Goal: Communication & Community: Answer question/provide support

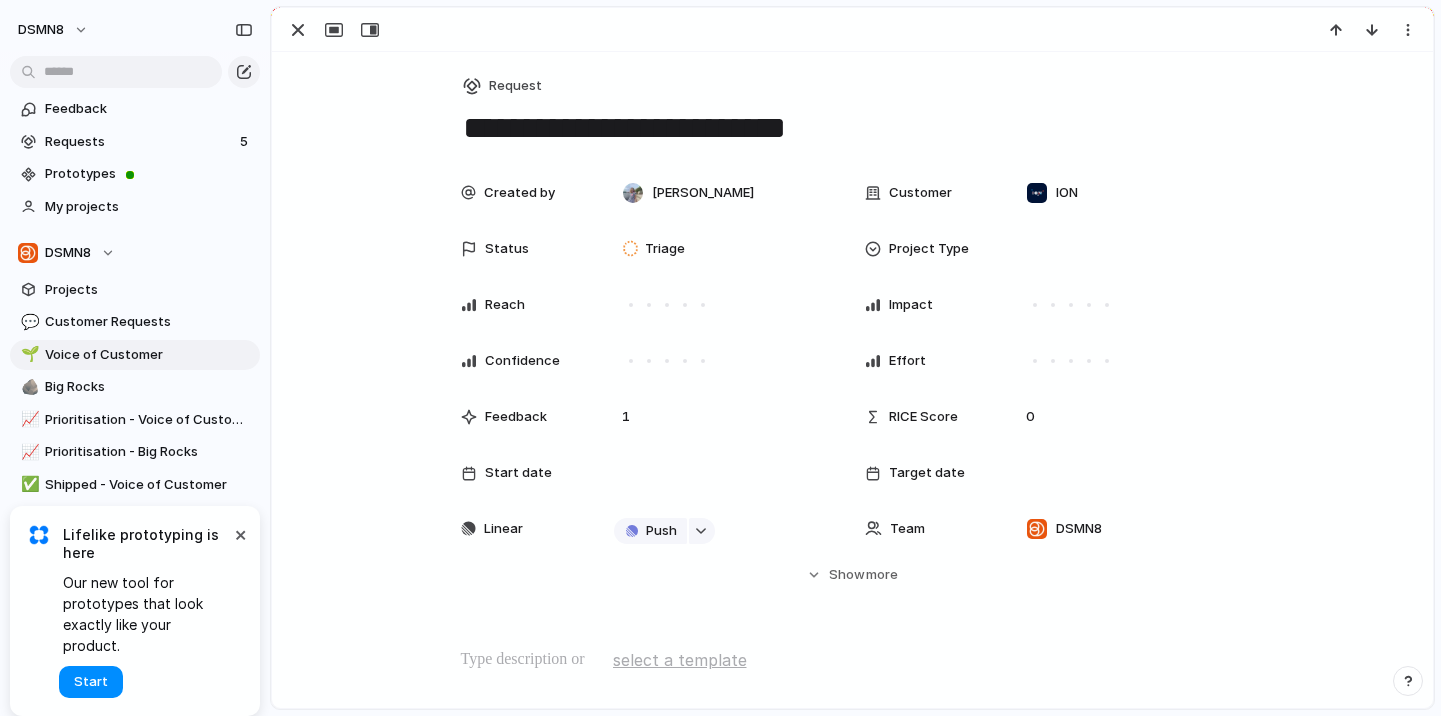
scroll to position [584, 0]
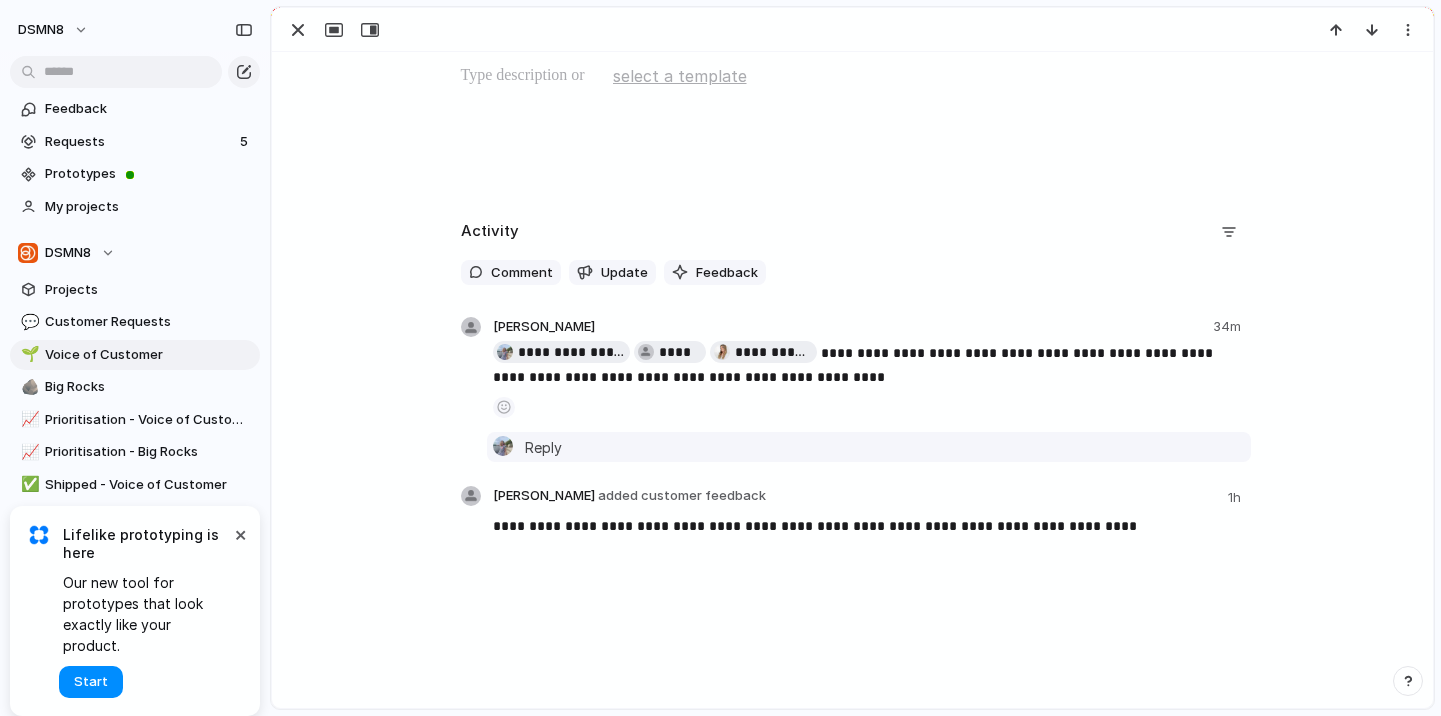
click at [541, 441] on span "Reply" at bounding box center [543, 447] width 37 height 22
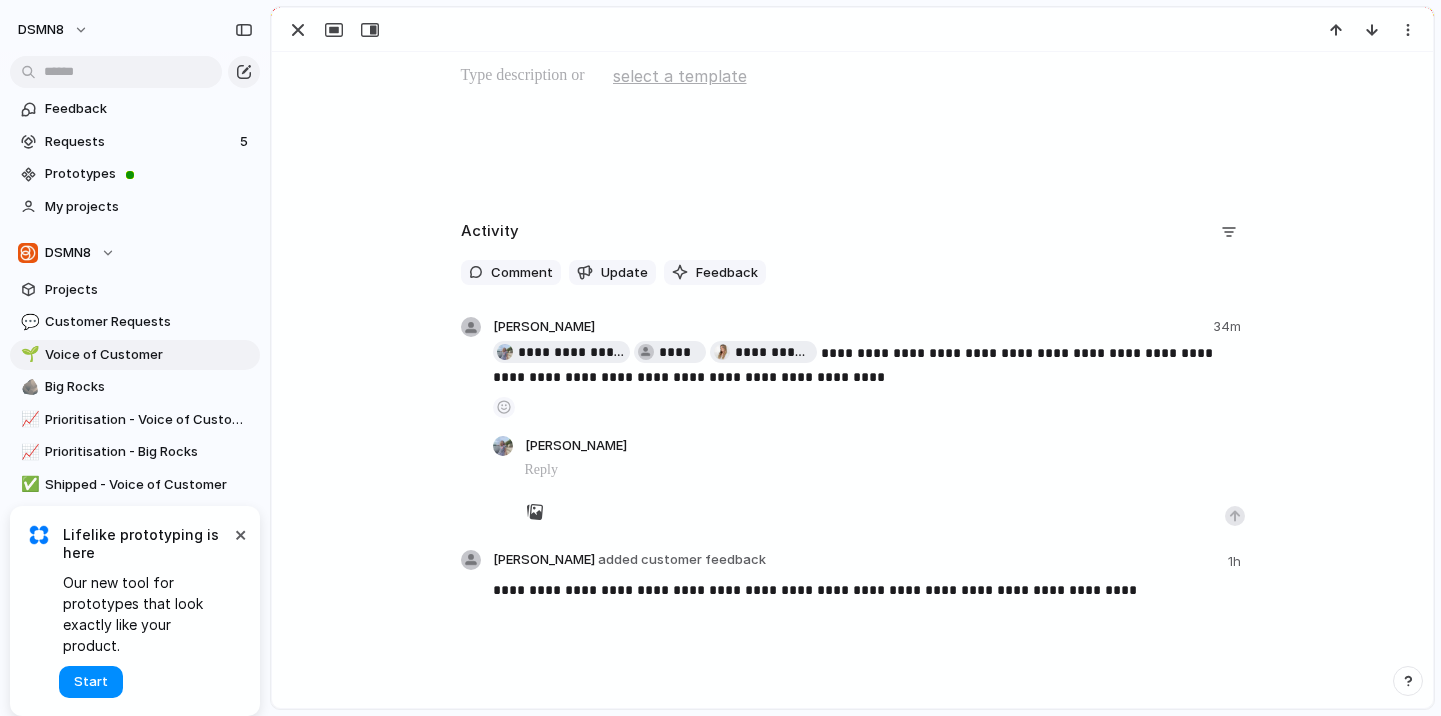
scroll to position [604, 0]
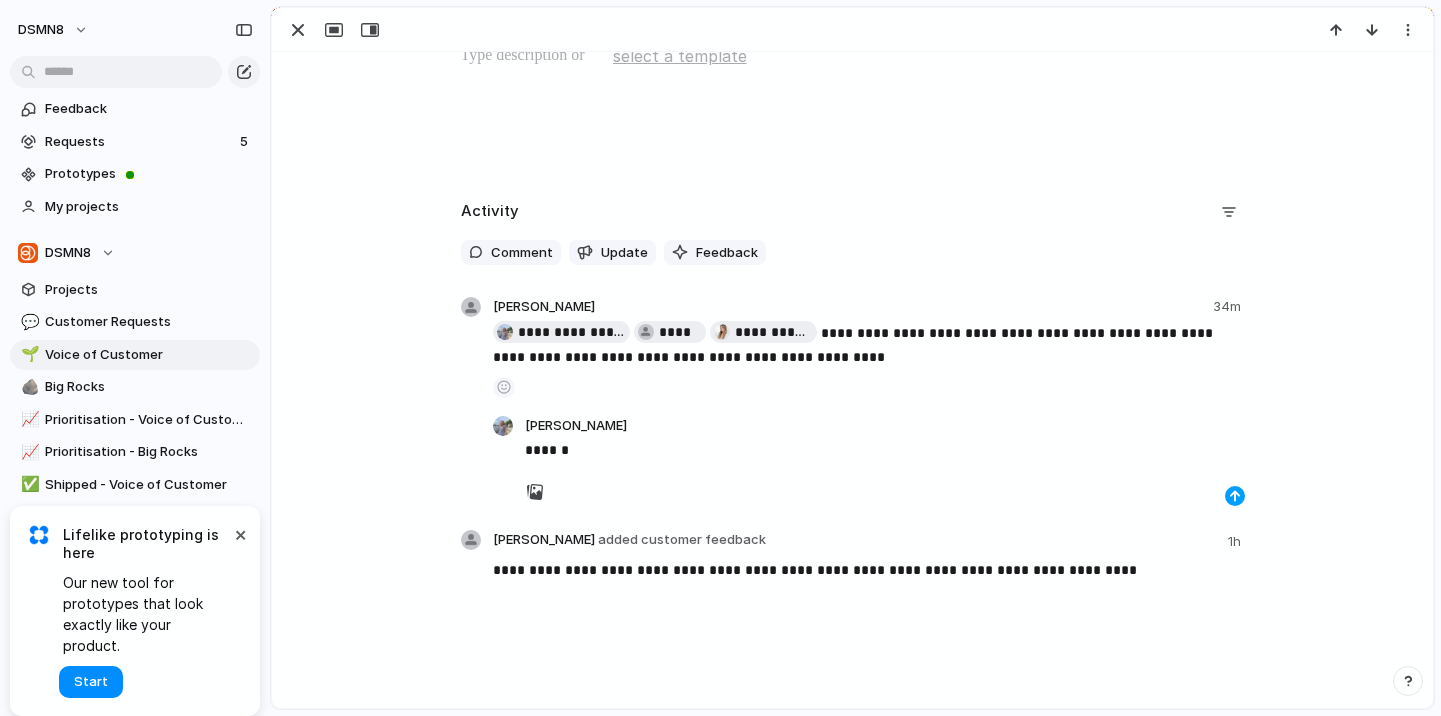
click at [1234, 493] on div "button" at bounding box center [1235, 496] width 12 height 12
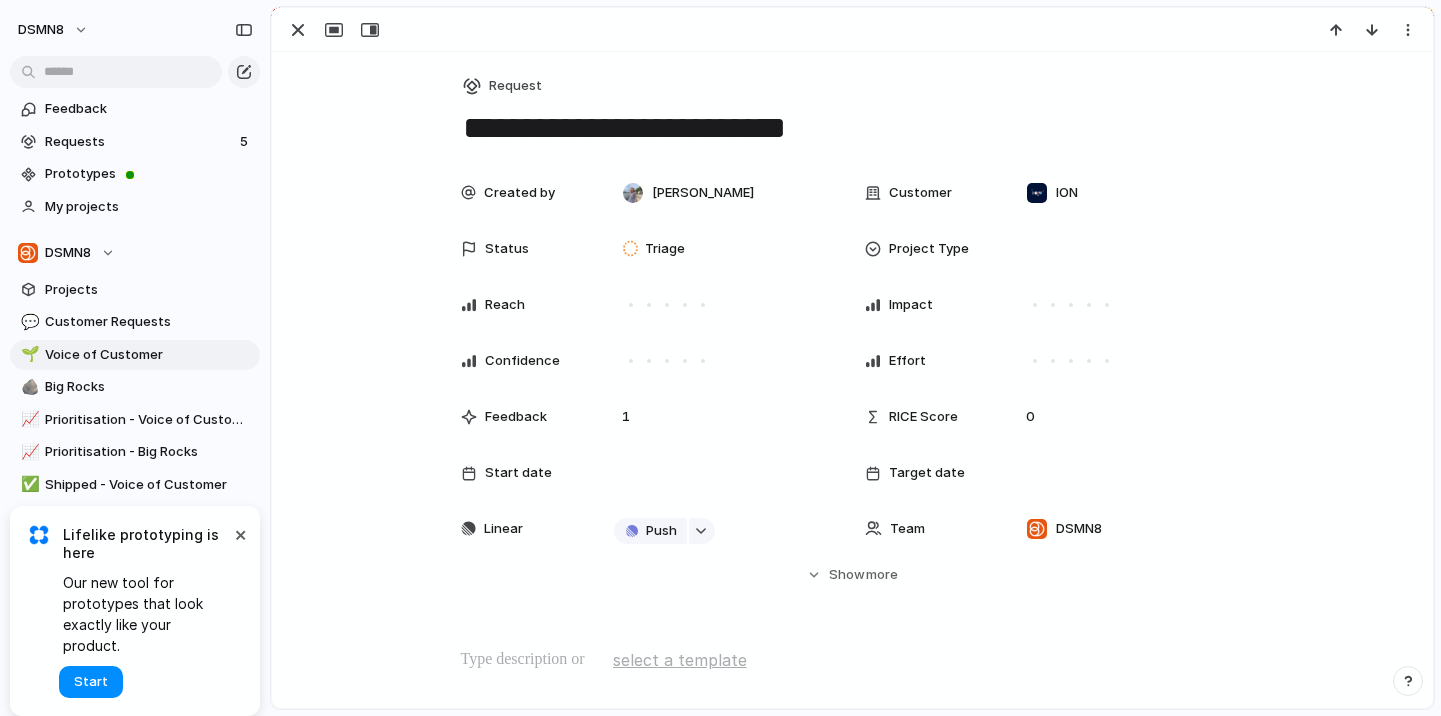
scroll to position [737, 0]
